Goal: Information Seeking & Learning: Check status

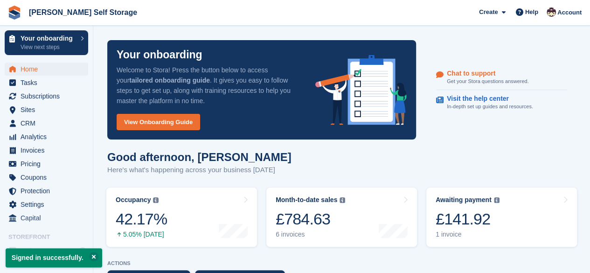
click at [474, 72] on p "Chat to support" at bounding box center [484, 73] width 74 height 8
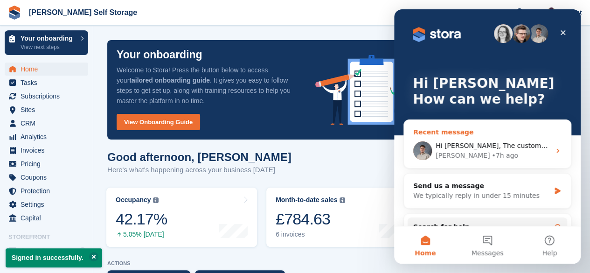
click at [491, 151] on div "• 7h ago" at bounding box center [504, 156] width 27 height 10
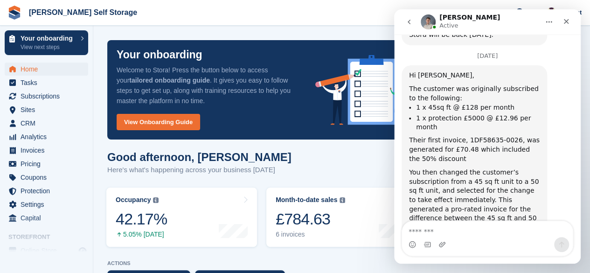
scroll to position [1051, 0]
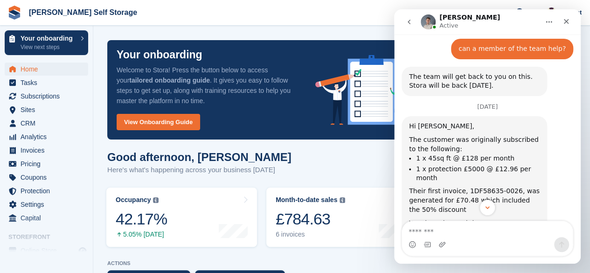
click at [455, 219] on div "You then changed the customer’s subscription from a 45 sq ft unit to a 50 sq ft…" at bounding box center [474, 264] width 131 height 91
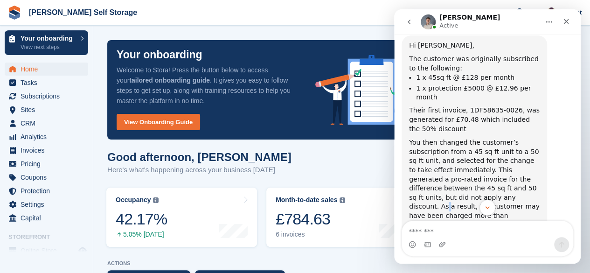
scroll to position [1144, 0]
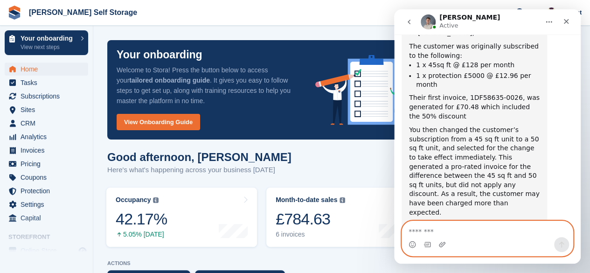
click at [446, 223] on textarea "Message…" at bounding box center [487, 229] width 171 height 16
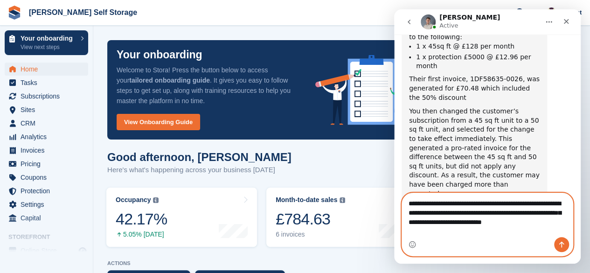
scroll to position [1172, 0]
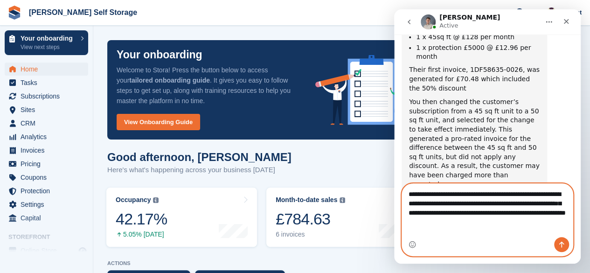
type textarea "**********"
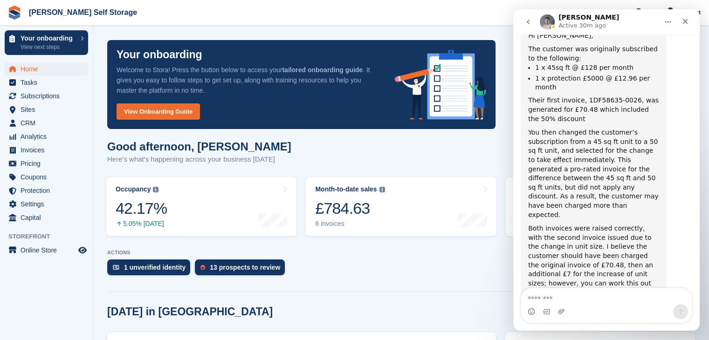
scroll to position [1141, 0]
click at [575, 224] on div "Both invoices were raised correctly, with the second invoice issued due to the …" at bounding box center [593, 260] width 131 height 73
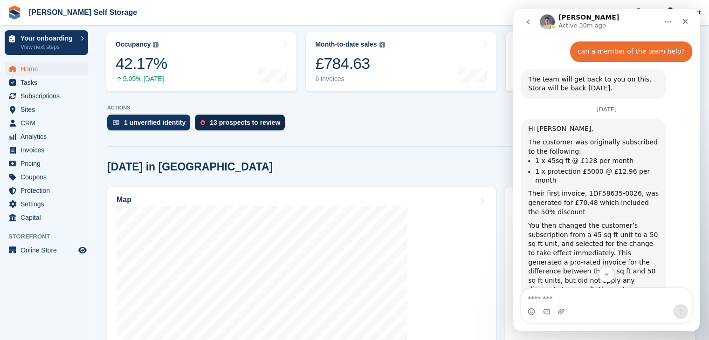
scroll to position [280, 0]
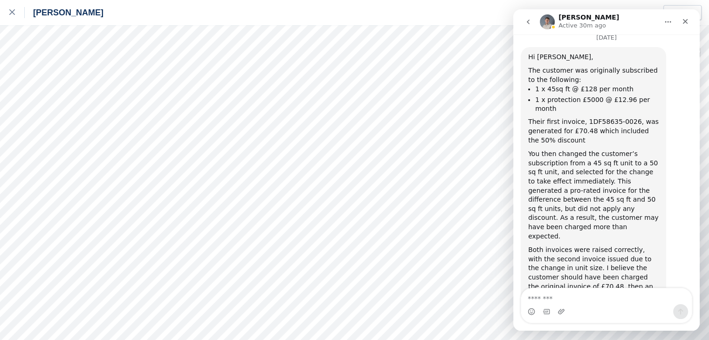
scroll to position [1141, 0]
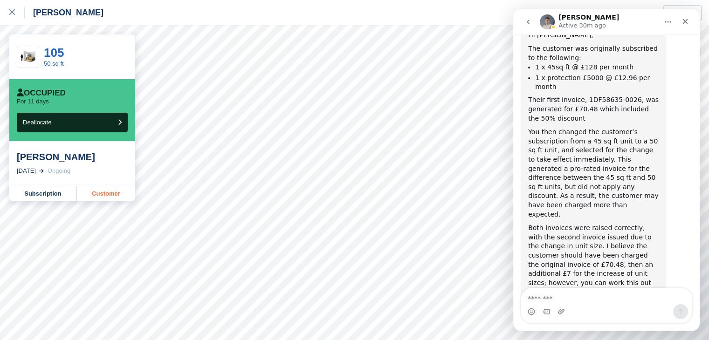
click at [99, 194] on link "Customer" at bounding box center [106, 193] width 58 height 15
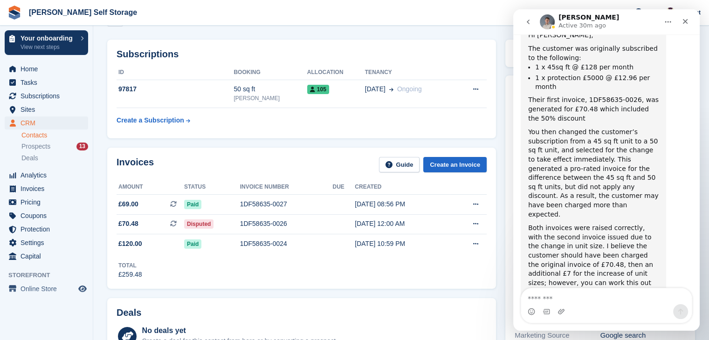
scroll to position [47, 0]
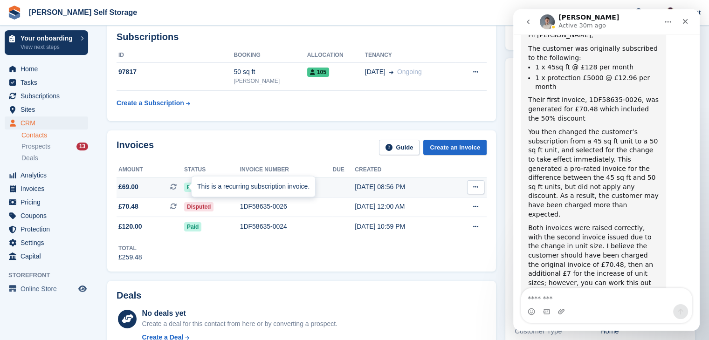
click at [177, 186] on icon at bounding box center [173, 187] width 7 height 7
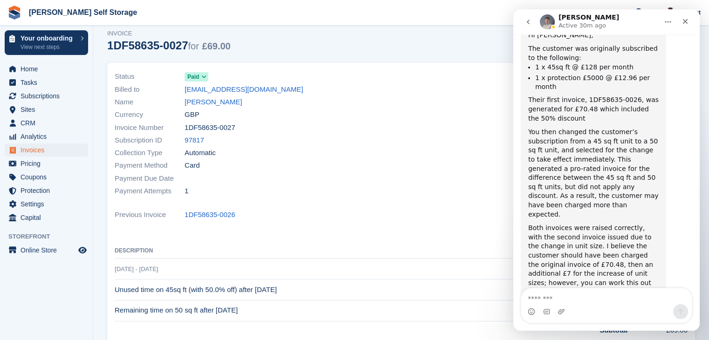
scroll to position [47, 0]
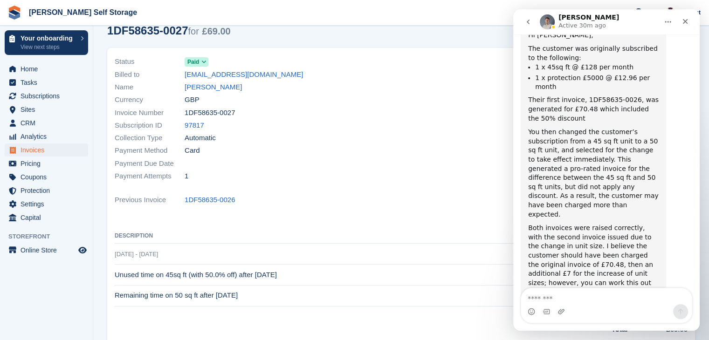
click at [526, 23] on icon "go back" at bounding box center [527, 21] width 7 height 7
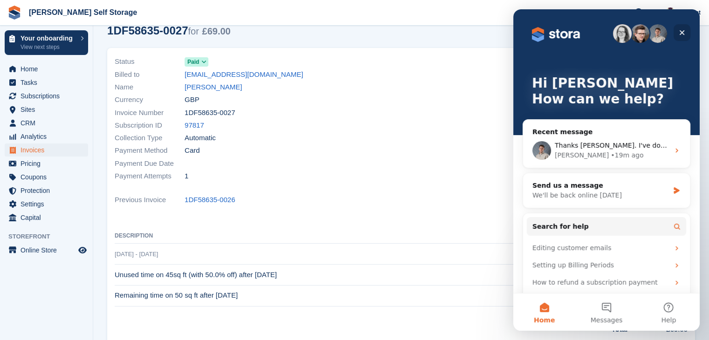
click at [678, 32] on icon "Close" at bounding box center [681, 32] width 7 height 7
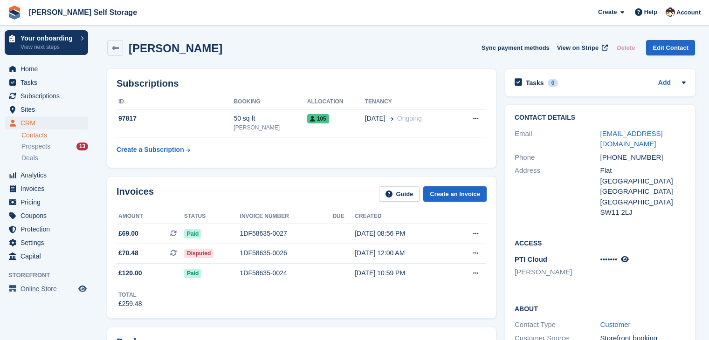
scroll to position [47, 0]
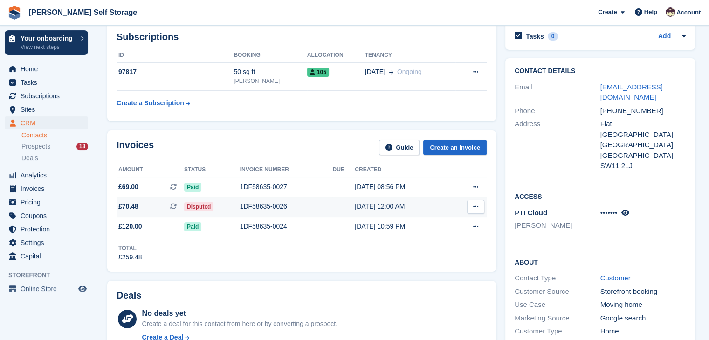
click at [136, 205] on span "£70.48" at bounding box center [128, 207] width 20 height 10
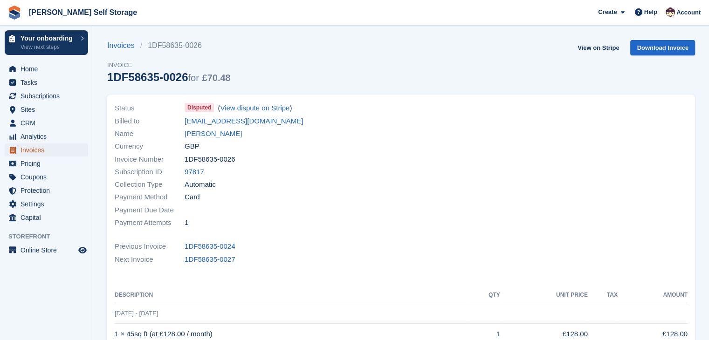
click at [28, 150] on span "Invoices" at bounding box center [49, 150] width 56 height 13
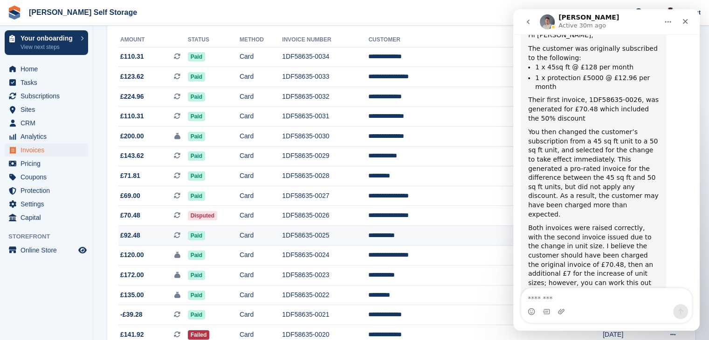
scroll to position [93, 0]
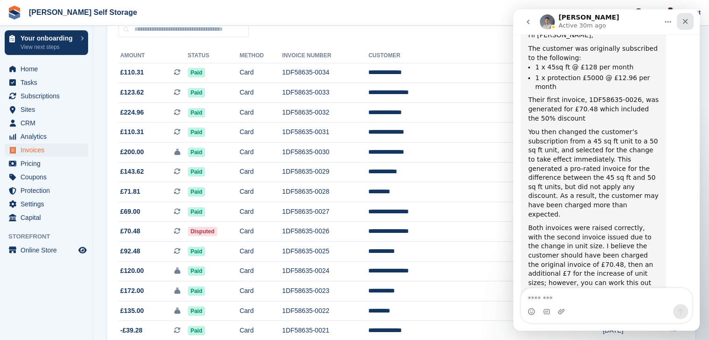
click at [682, 25] on div "Close" at bounding box center [685, 21] width 17 height 17
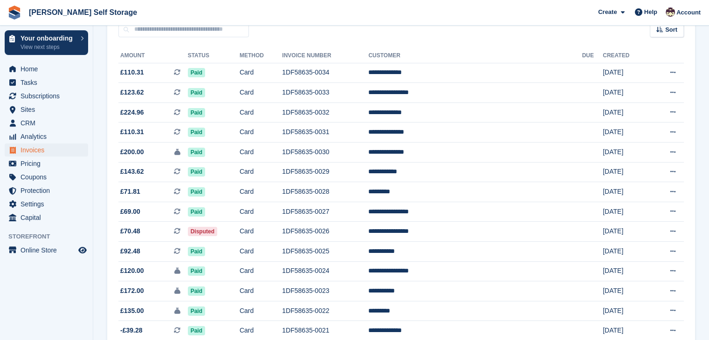
scroll to position [1141, 0]
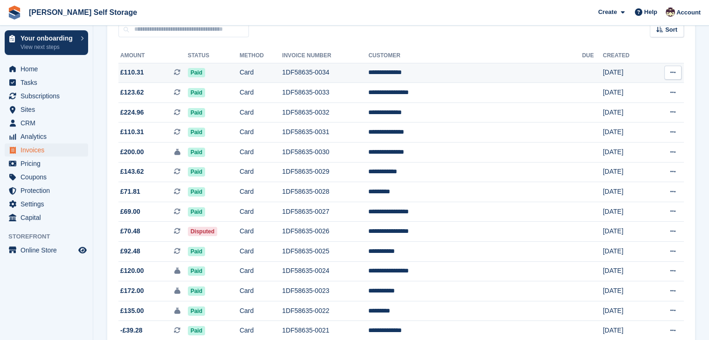
click at [487, 74] on td "**********" at bounding box center [474, 73] width 213 height 20
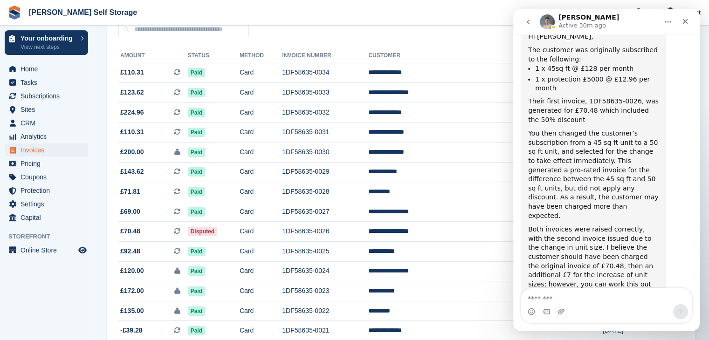
scroll to position [1141, 0]
click at [685, 21] on icon "Close" at bounding box center [685, 21] width 5 height 5
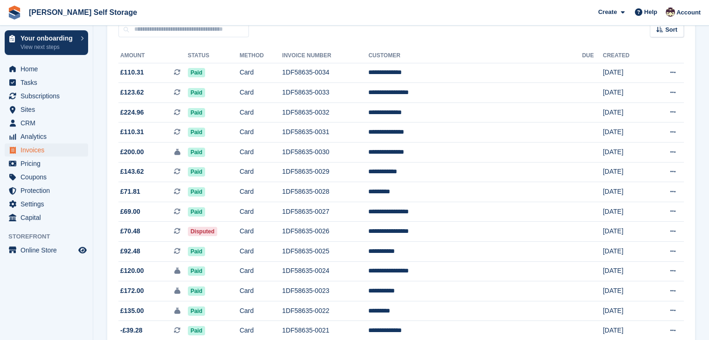
scroll to position [1141, 0]
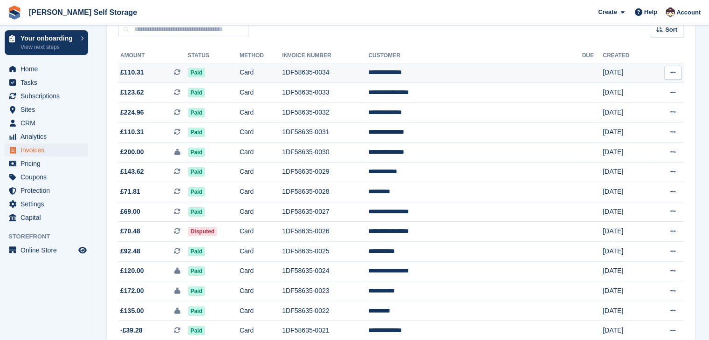
click at [671, 77] on button at bounding box center [672, 73] width 17 height 14
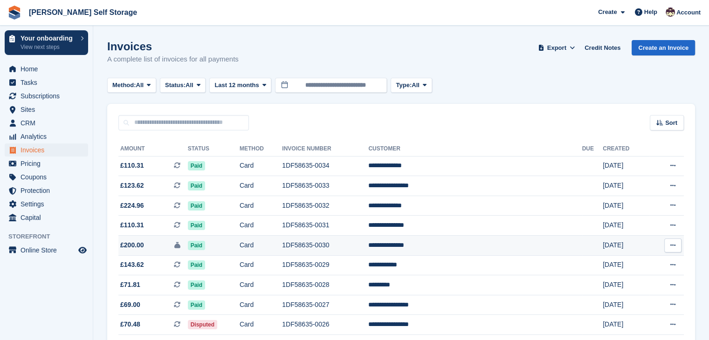
scroll to position [0, 0]
click at [25, 69] on span "Home" at bounding box center [49, 68] width 56 height 13
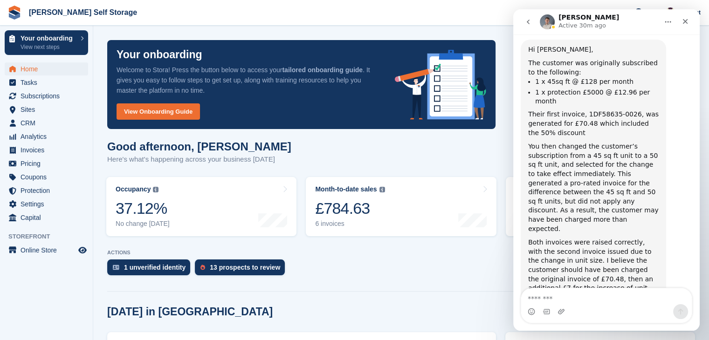
scroll to position [1141, 0]
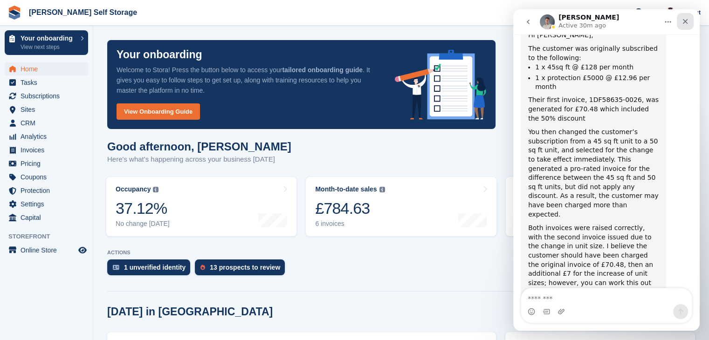
click at [686, 22] on icon "Close" at bounding box center [685, 21] width 5 height 5
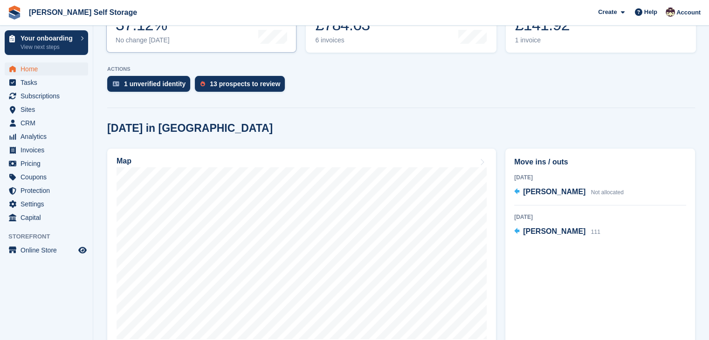
scroll to position [233, 0]
